Goal: Information Seeking & Learning: Learn about a topic

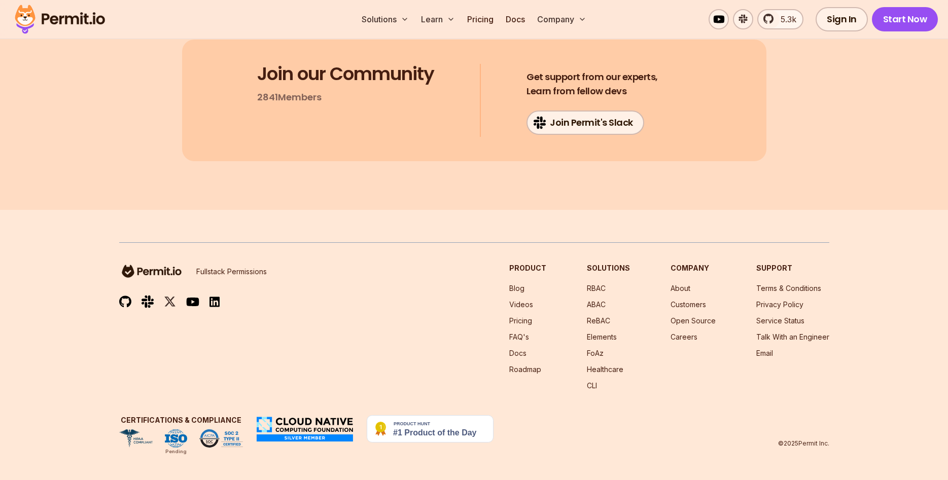
scroll to position [11998, 0]
click at [485, 16] on link "Pricing" at bounding box center [480, 19] width 34 height 20
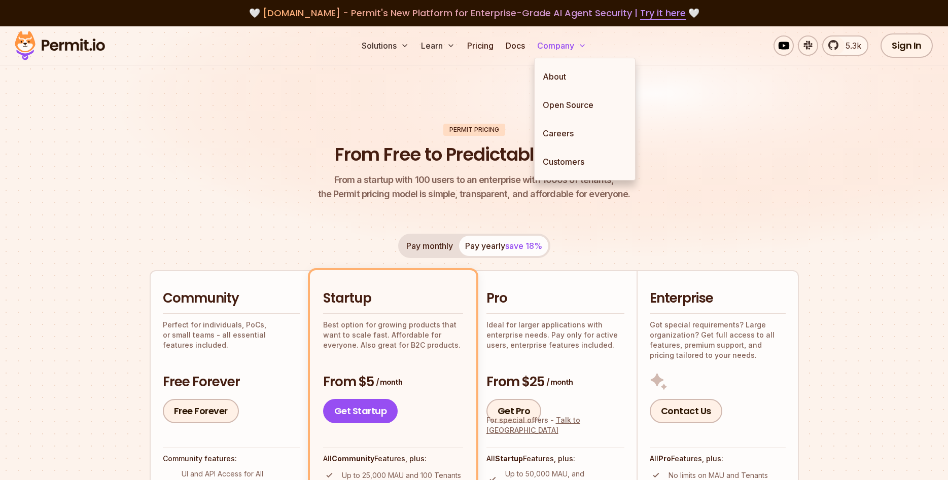
click at [576, 48] on button "Company" at bounding box center [561, 45] width 57 height 20
click at [550, 77] on link "About" at bounding box center [584, 76] width 100 height 28
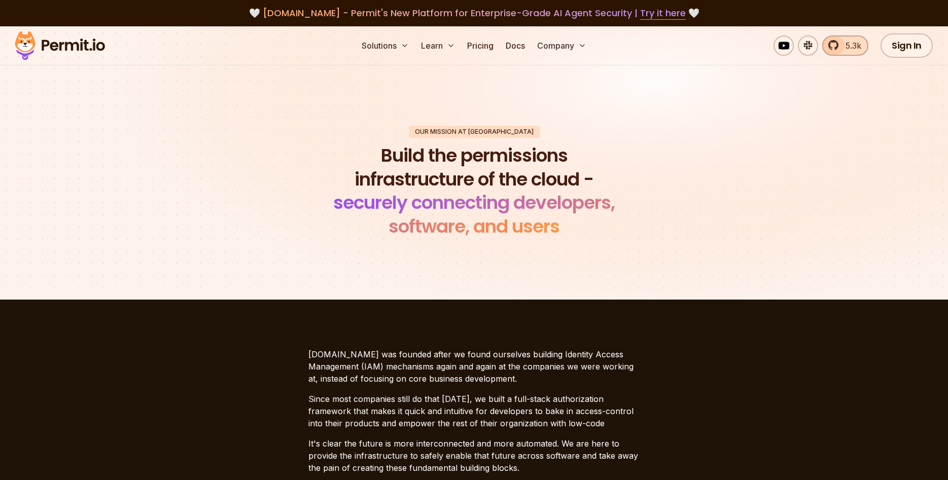
click at [838, 51] on link "5.3k" at bounding box center [845, 45] width 46 height 20
click at [305, 16] on span "agent.security - Permit's New Platform for Enterprise-Grade AI Agent Security |…" at bounding box center [474, 13] width 423 height 13
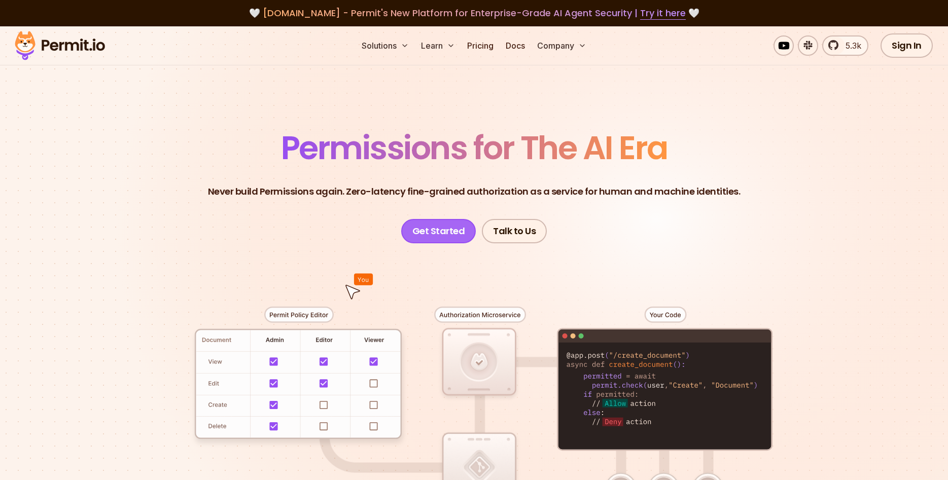
click at [453, 230] on link "Get Started" at bounding box center [438, 231] width 75 height 24
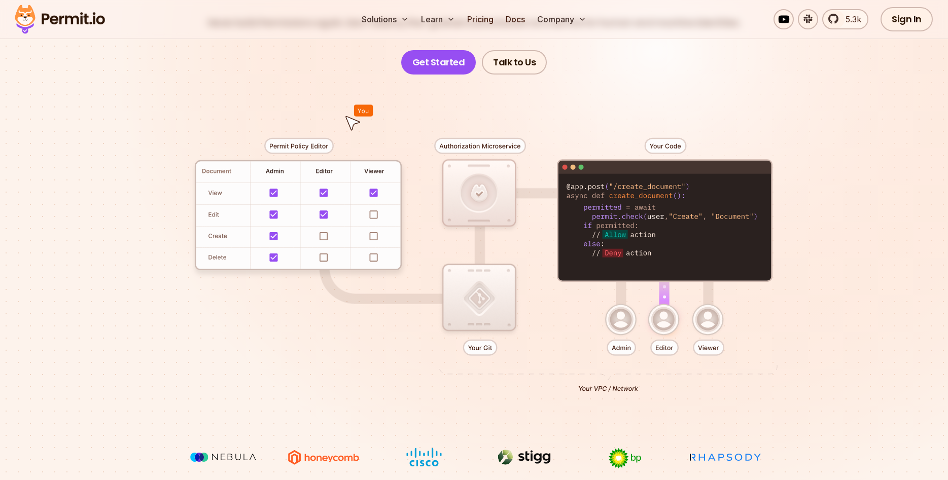
scroll to position [259, 0]
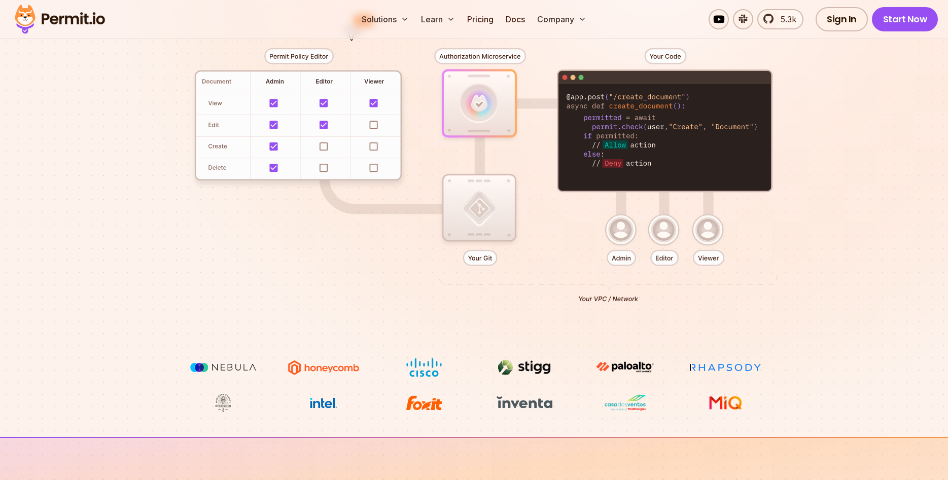
click at [620, 234] on div at bounding box center [474, 171] width 710 height 373
click at [676, 234] on div at bounding box center [474, 171] width 710 height 373
click at [723, 234] on div at bounding box center [474, 171] width 710 height 373
click at [710, 234] on div at bounding box center [474, 171] width 710 height 373
click at [705, 256] on div at bounding box center [474, 171] width 710 height 373
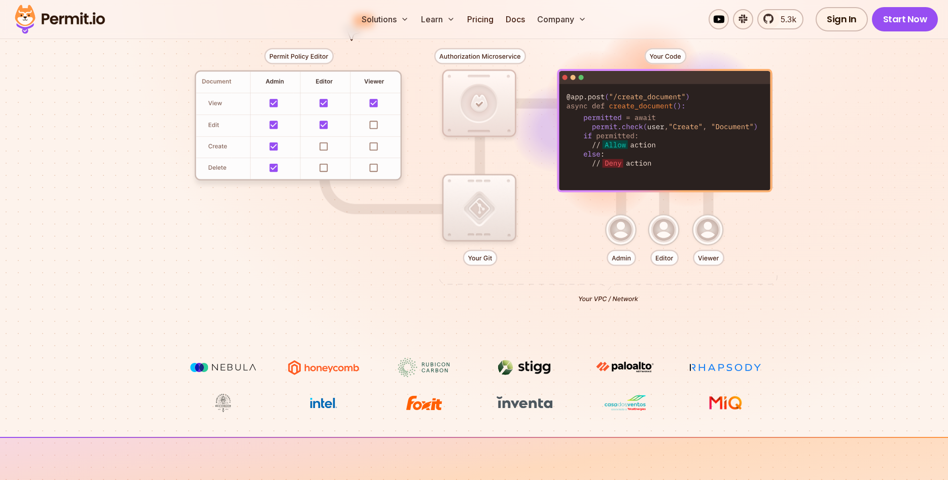
click at [602, 254] on div at bounding box center [474, 171] width 710 height 373
click at [611, 215] on div at bounding box center [474, 171] width 710 height 373
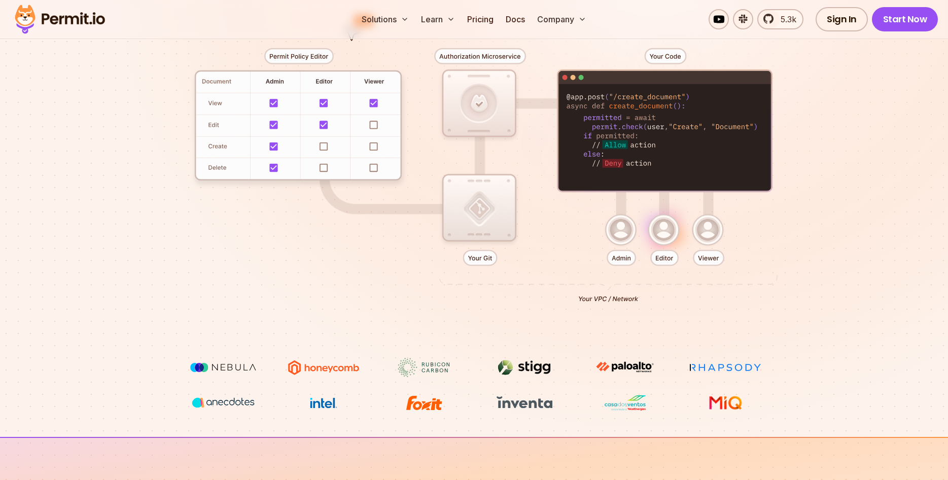
click at [493, 107] on div at bounding box center [474, 171] width 710 height 373
drag, startPoint x: 488, startPoint y: 195, endPoint x: 488, endPoint y: 207, distance: 11.7
click at [488, 196] on div at bounding box center [474, 171] width 710 height 373
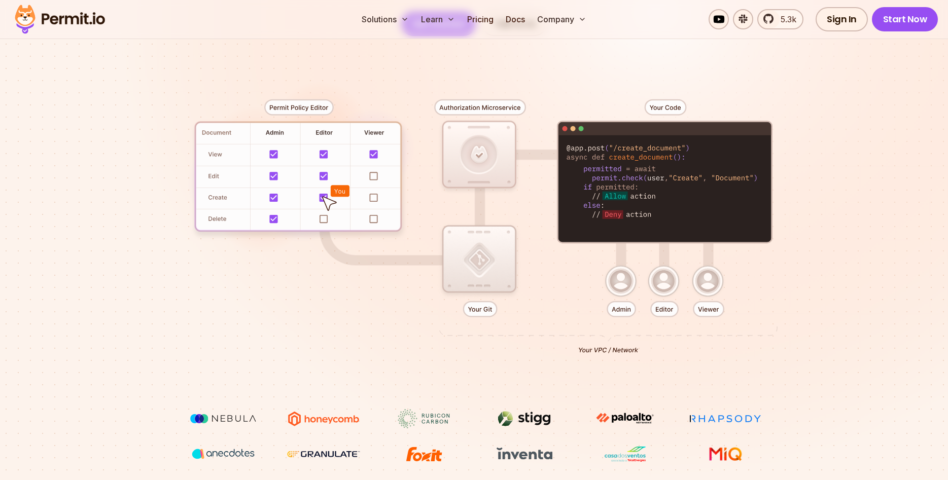
scroll to position [207, 0]
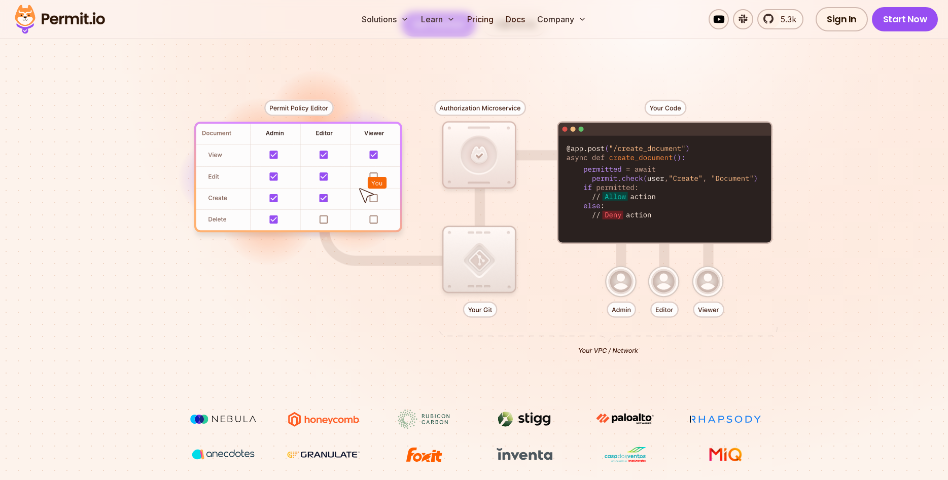
click at [627, 353] on div at bounding box center [474, 223] width 710 height 373
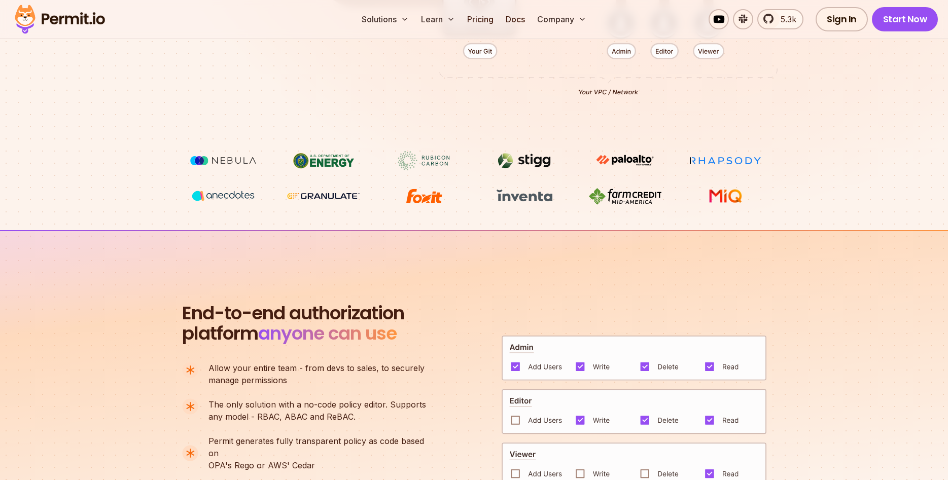
scroll to position [827, 0]
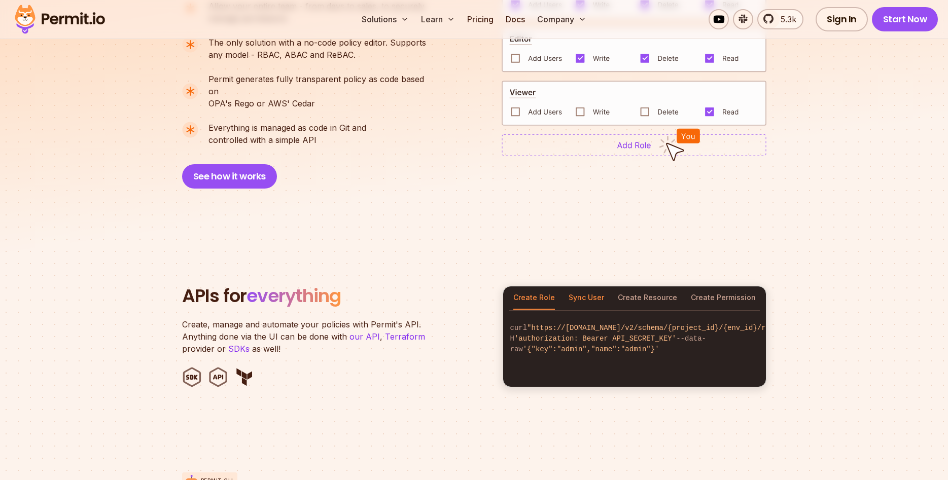
click at [597, 291] on button "Sync User" at bounding box center [585, 297] width 35 height 23
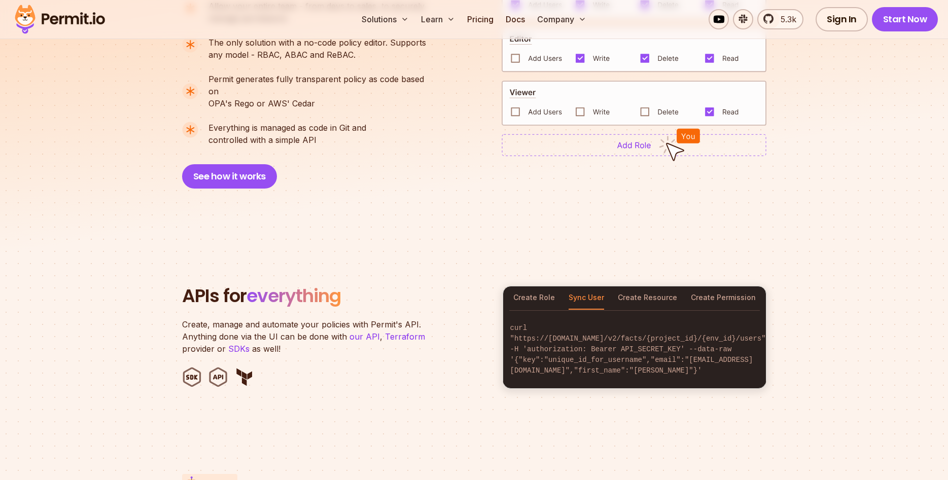
click at [558, 290] on div "Create Role Sync User Create Resource Create Permission" at bounding box center [634, 297] width 263 height 23
click at [550, 290] on button "Create Role" at bounding box center [534, 297] width 42 height 23
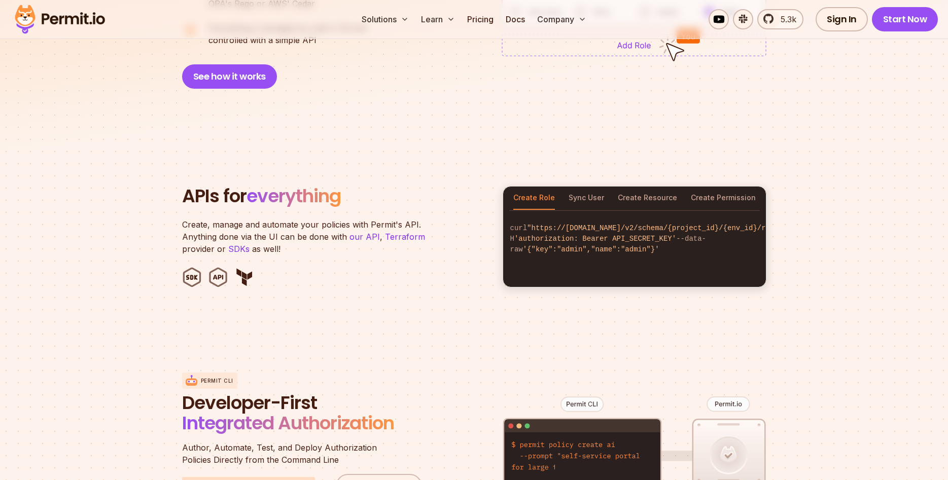
scroll to position [931, 0]
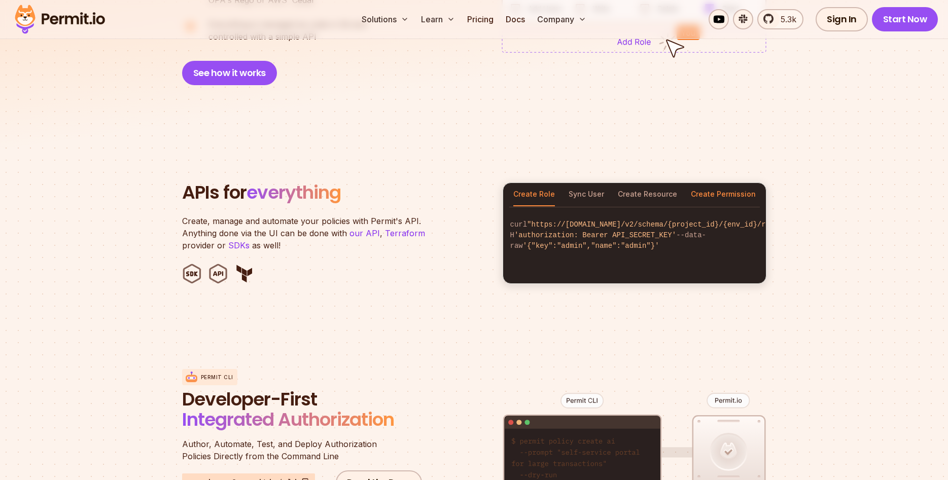
click at [730, 183] on button "Create Permission" at bounding box center [723, 194] width 65 height 23
click at [545, 183] on button "Create Role" at bounding box center [534, 194] width 42 height 23
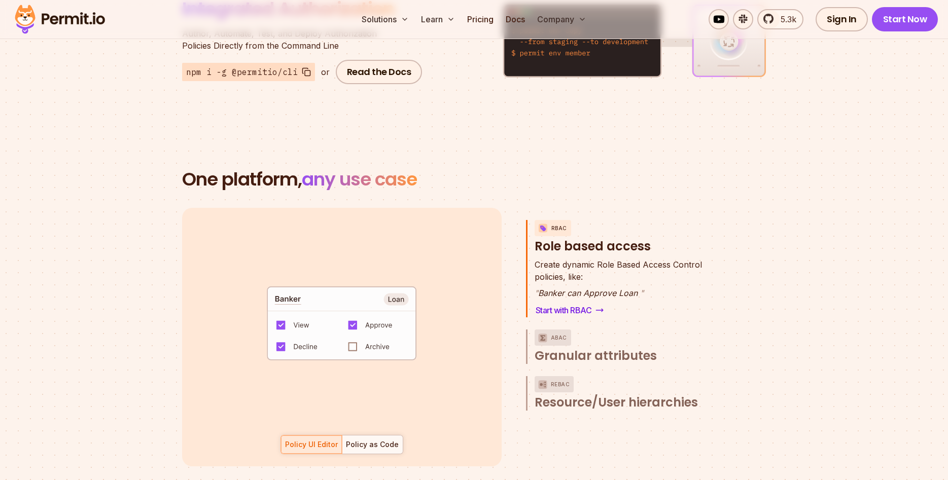
scroll to position [1396, 0]
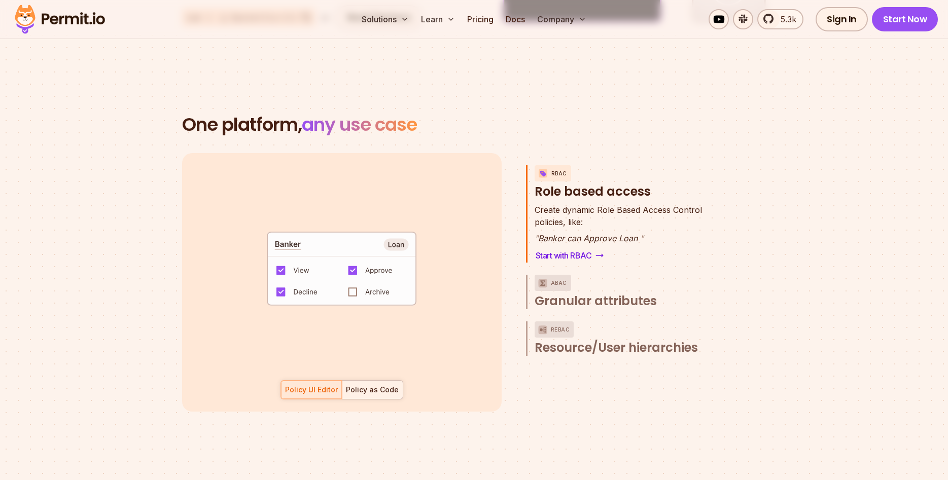
click at [375, 385] on div "Policy as Code" at bounding box center [372, 390] width 53 height 10
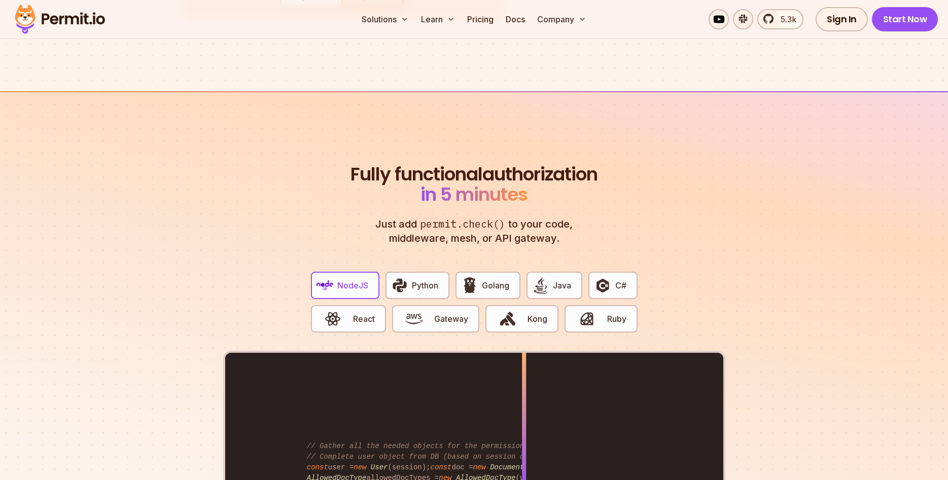
scroll to position [1810, 0]
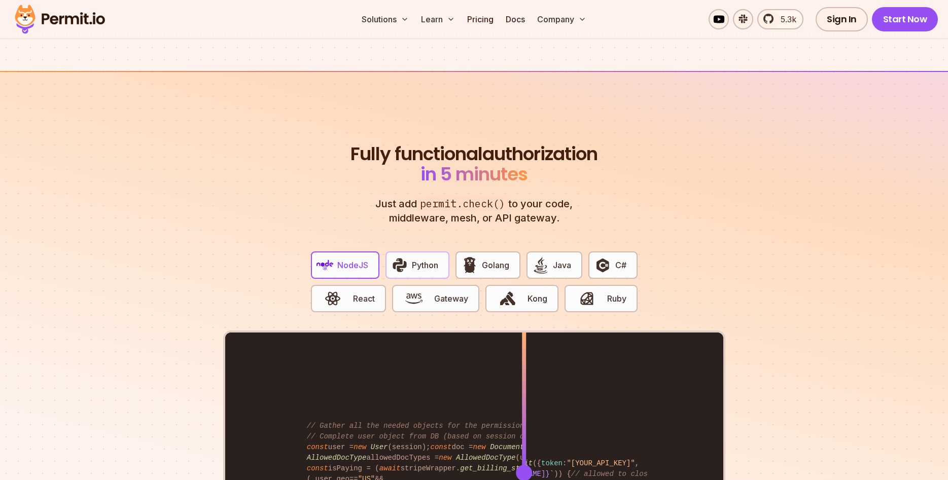
click at [406, 263] on button "Python" at bounding box center [417, 264] width 64 height 27
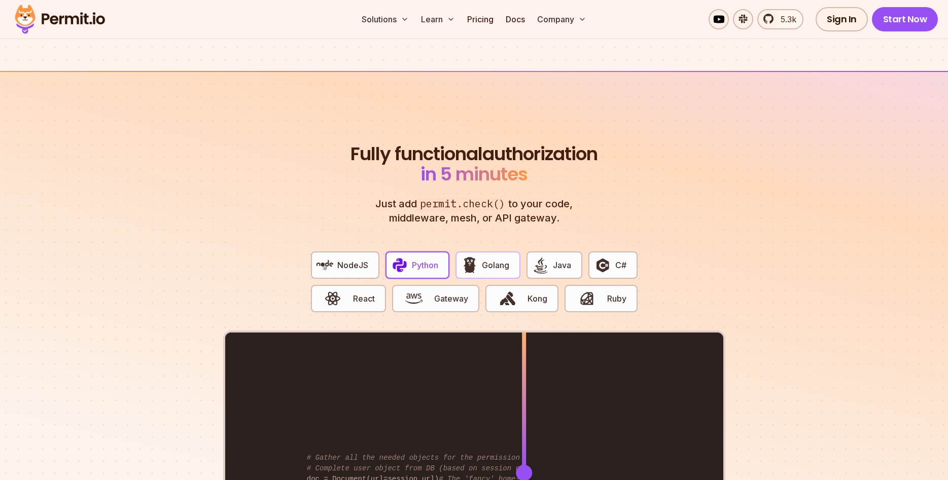
click at [477, 259] on img "button" at bounding box center [469, 265] width 17 height 17
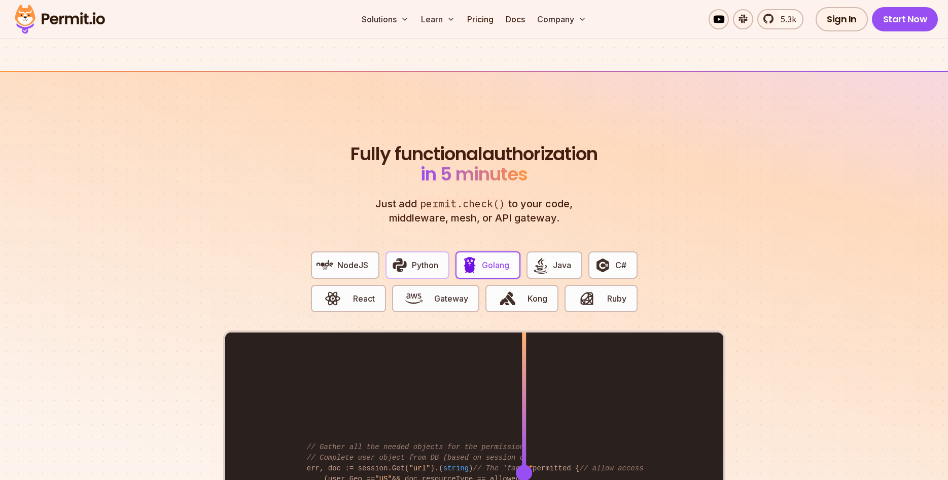
click at [439, 256] on button "Python" at bounding box center [417, 264] width 64 height 27
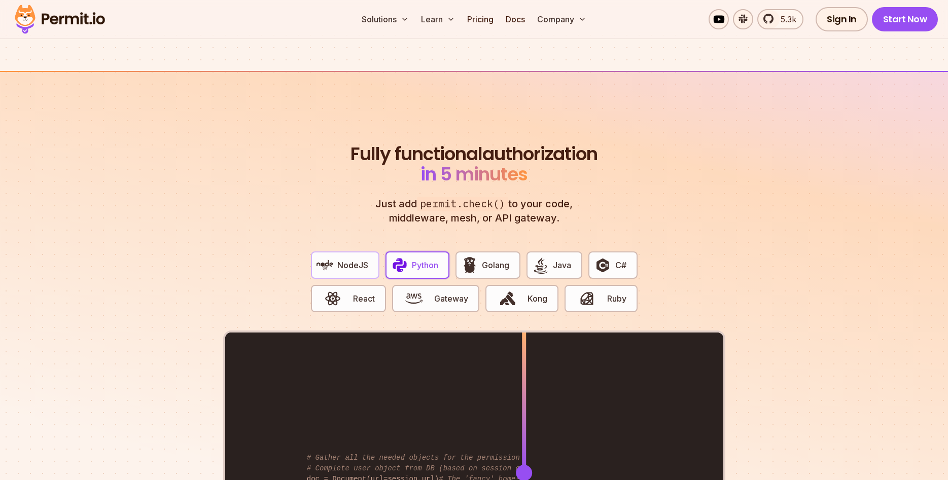
click at [340, 261] on button "NodeJS" at bounding box center [345, 264] width 68 height 27
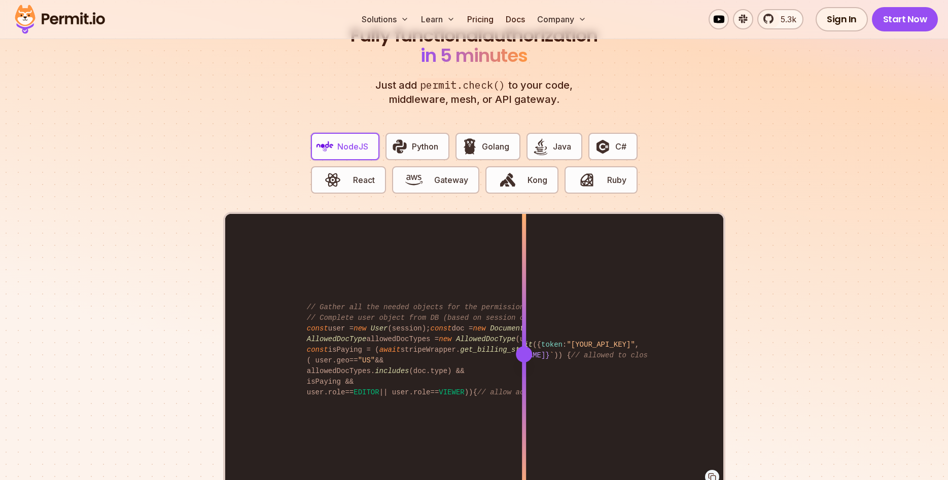
scroll to position [1913, 0]
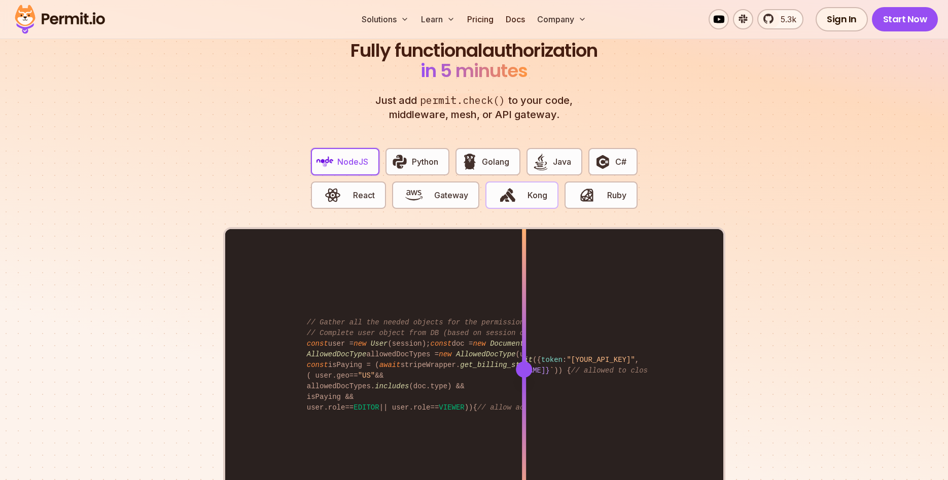
click at [532, 189] on span "Kong" at bounding box center [537, 195] width 20 height 12
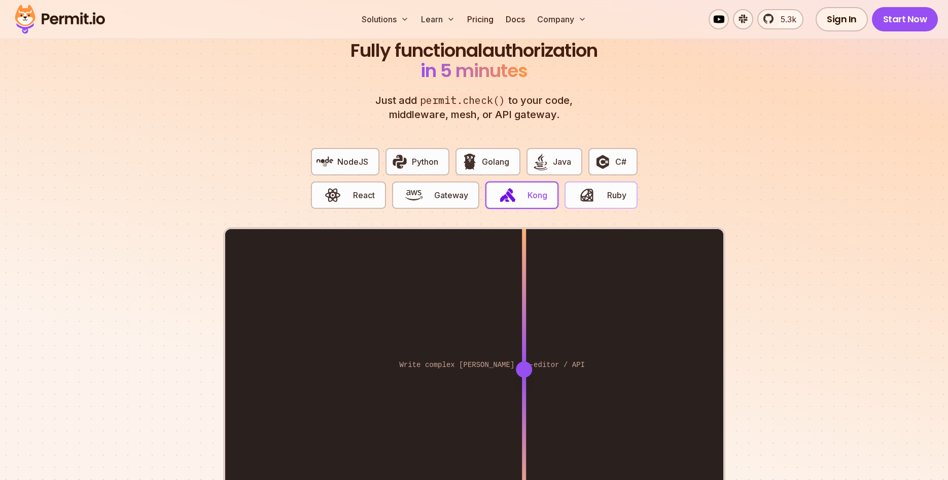
click at [613, 189] on span "Ruby" at bounding box center [616, 195] width 19 height 12
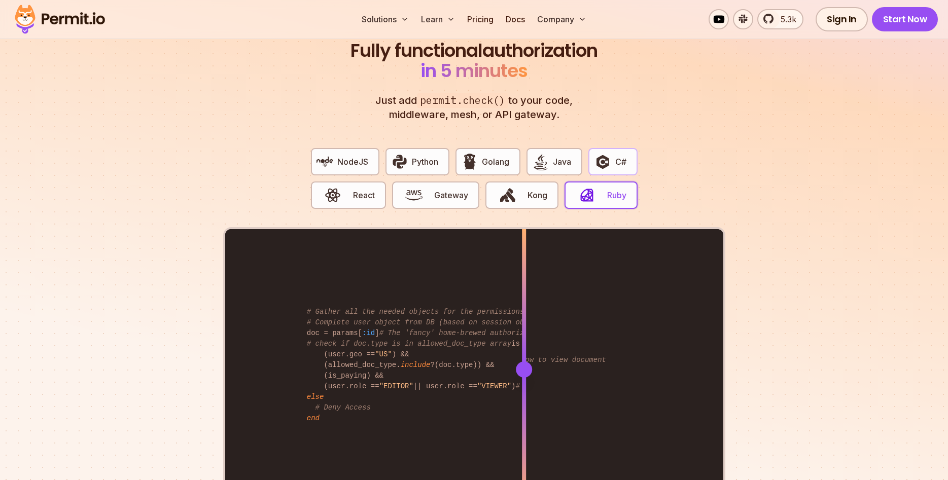
click at [615, 159] on button "C#" at bounding box center [612, 161] width 49 height 27
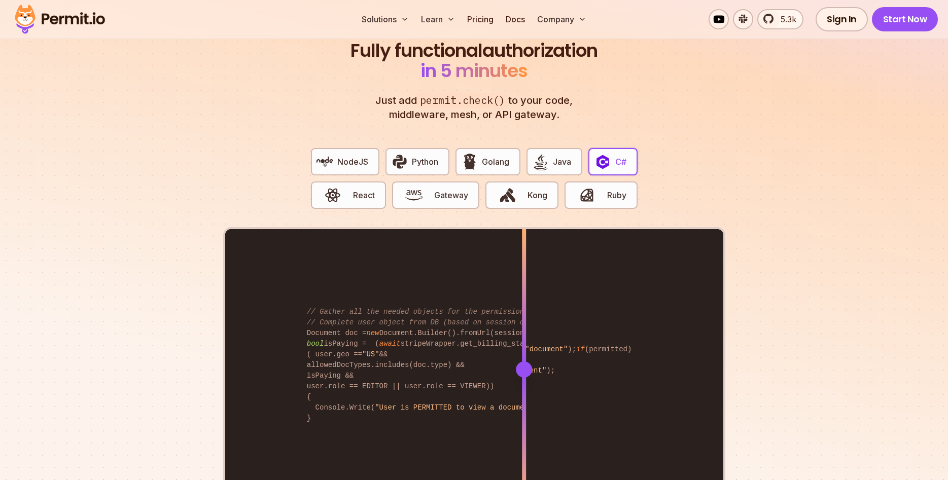
click at [603, 157] on img "button" at bounding box center [602, 161] width 17 height 17
drag, startPoint x: 565, startPoint y: 156, endPoint x: 524, endPoint y: 155, distance: 41.1
click at [563, 156] on button "Java" at bounding box center [554, 161] width 56 height 27
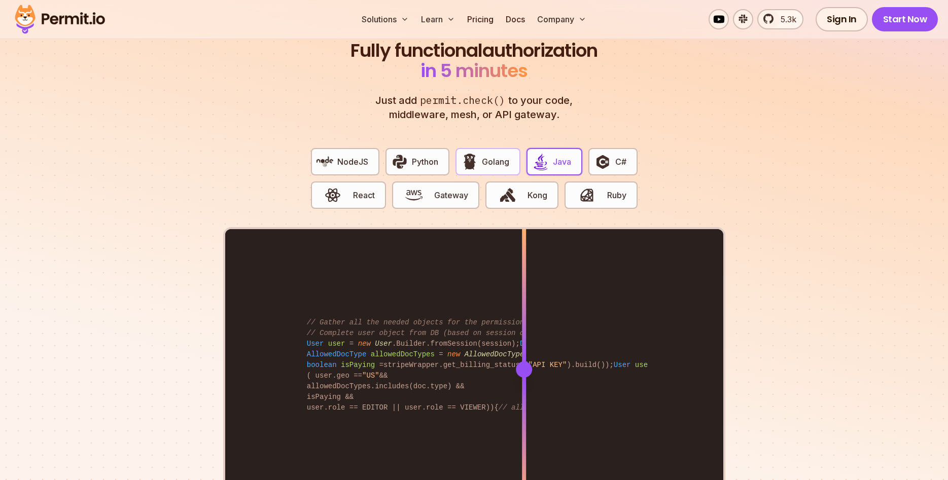
click at [503, 156] on span "Golang" at bounding box center [495, 162] width 27 height 12
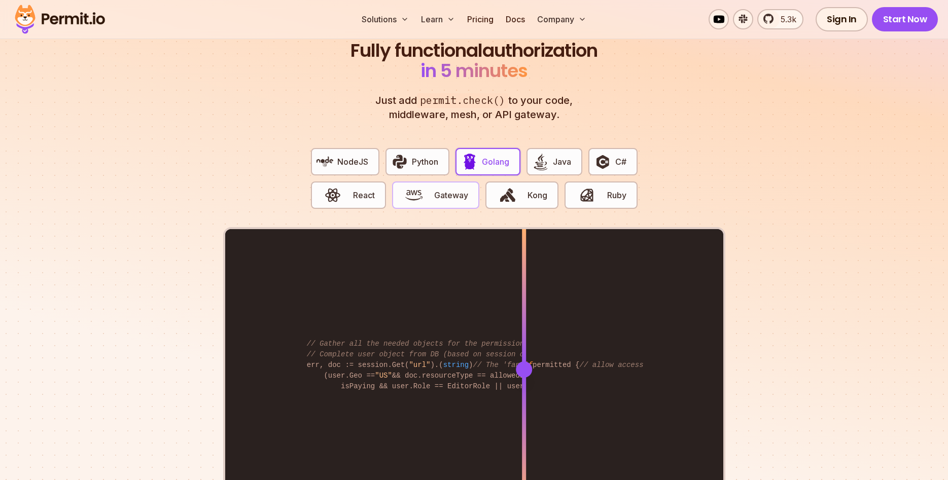
click at [403, 187] on span "button" at bounding box center [414, 195] width 34 height 17
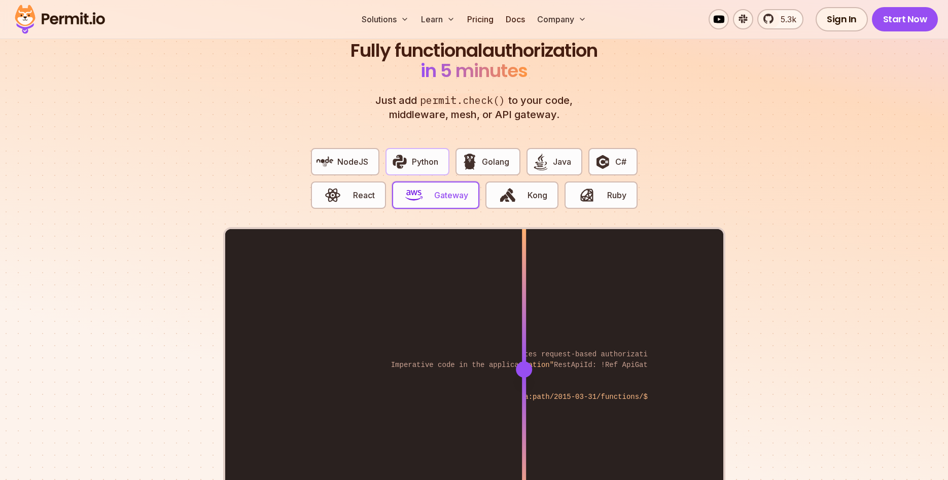
click at [406, 153] on img "button" at bounding box center [399, 161] width 17 height 17
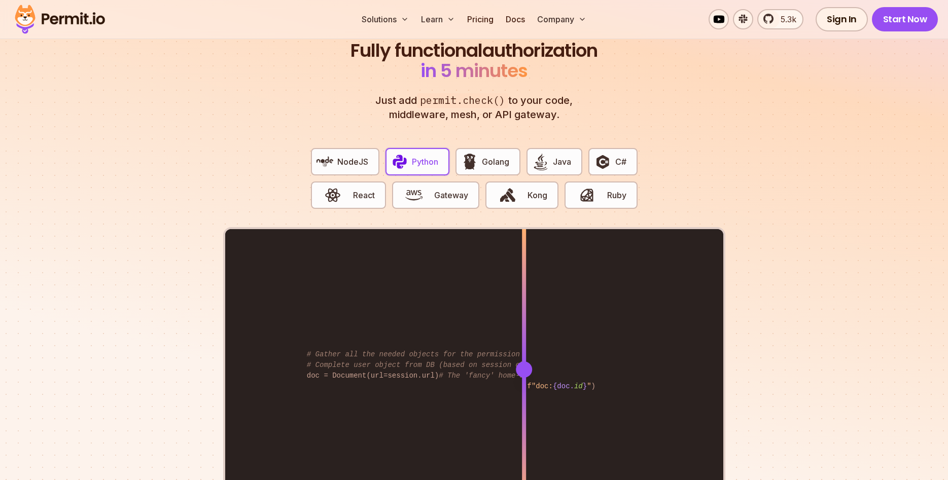
scroll to position [2017, 0]
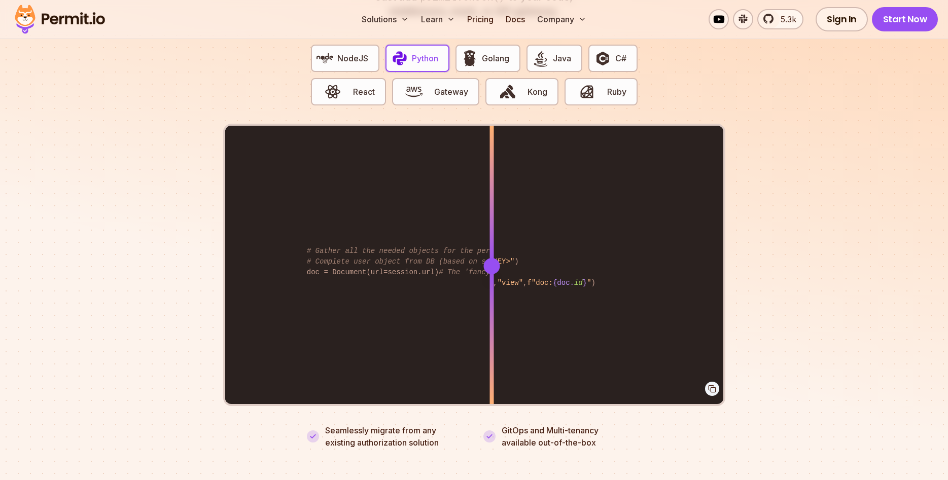
drag, startPoint x: 520, startPoint y: 256, endPoint x: 498, endPoint y: 282, distance: 34.3
click at [493, 282] on div at bounding box center [491, 266] width 4 height 280
